Goal: Task Accomplishment & Management: Manage account settings

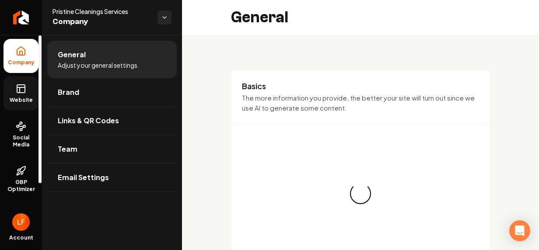
click at [22, 99] on span "Website" at bounding box center [21, 100] width 30 height 7
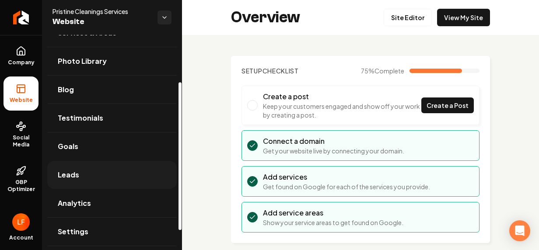
click at [76, 170] on span "Leads" at bounding box center [68, 175] width 21 height 10
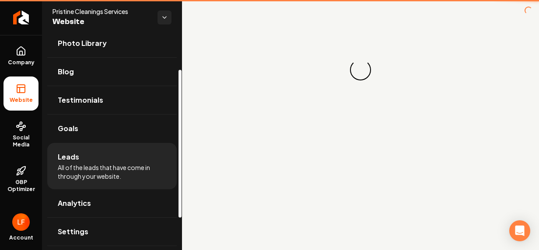
scroll to position [50, 0]
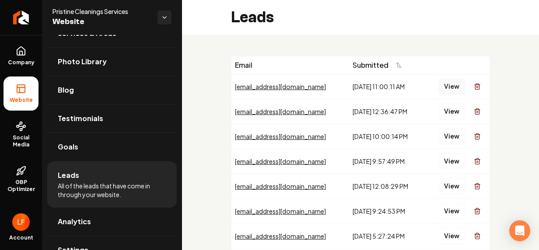
click at [444, 82] on button "View" at bounding box center [451, 87] width 27 height 16
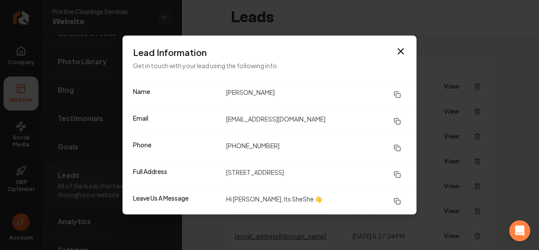
click at [398, 123] on icon at bounding box center [396, 121] width 7 height 7
click at [398, 174] on icon at bounding box center [396, 174] width 7 height 7
click at [397, 146] on icon at bounding box center [396, 148] width 7 height 7
click at [399, 203] on icon at bounding box center [396, 201] width 7 height 7
click at [403, 48] on icon "button" at bounding box center [400, 51] width 10 height 10
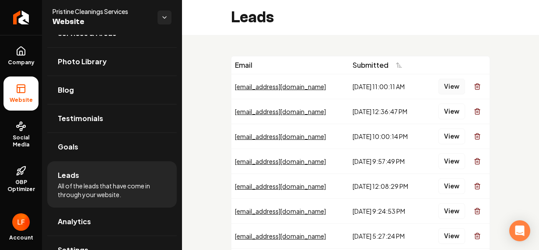
click at [439, 85] on button "View" at bounding box center [451, 87] width 27 height 16
